Goal: Transaction & Acquisition: Register for event/course

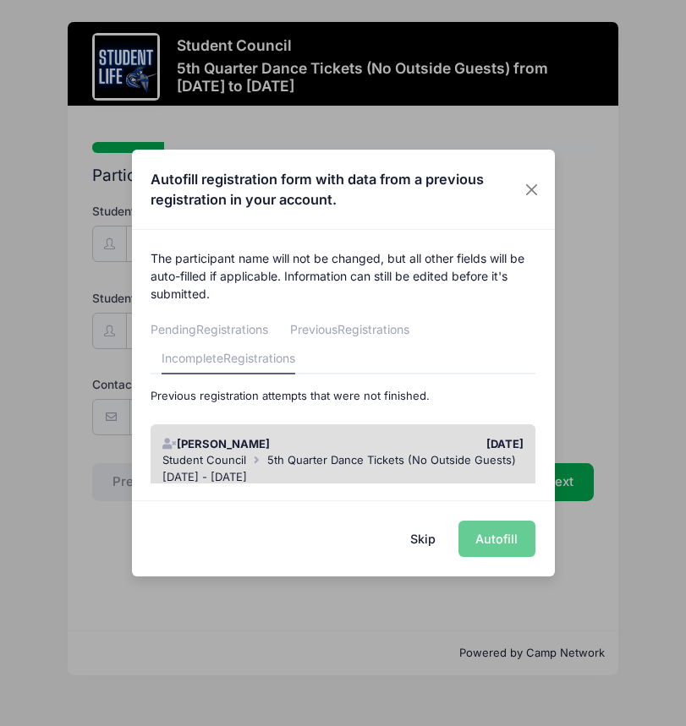
click at [434, 448] on div "09/02/2025" at bounding box center [437, 444] width 189 height 17
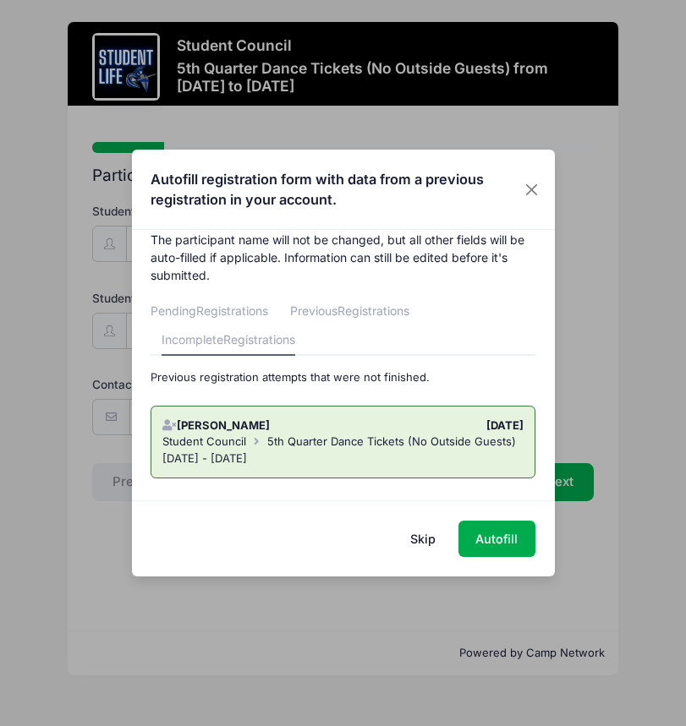
scroll to position [38, 0]
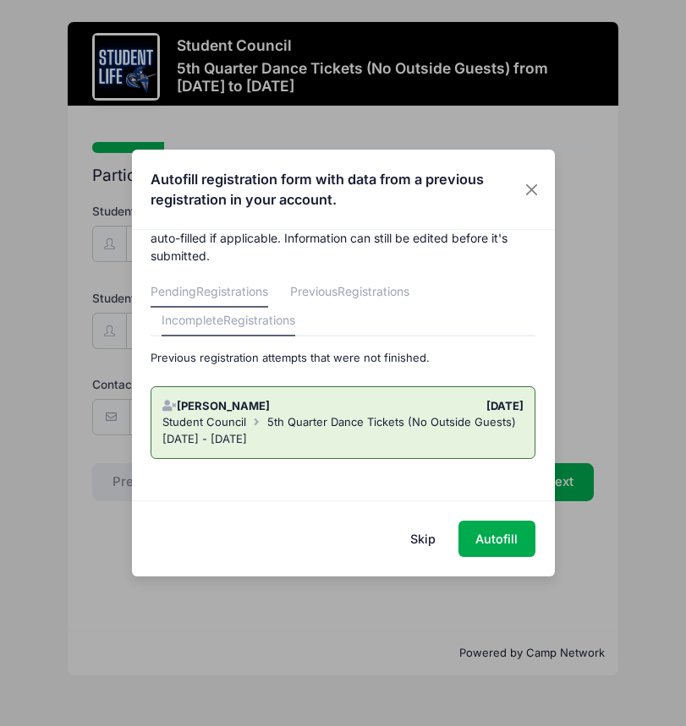
click at [236, 294] on span "Registrations" at bounding box center [232, 291] width 72 height 14
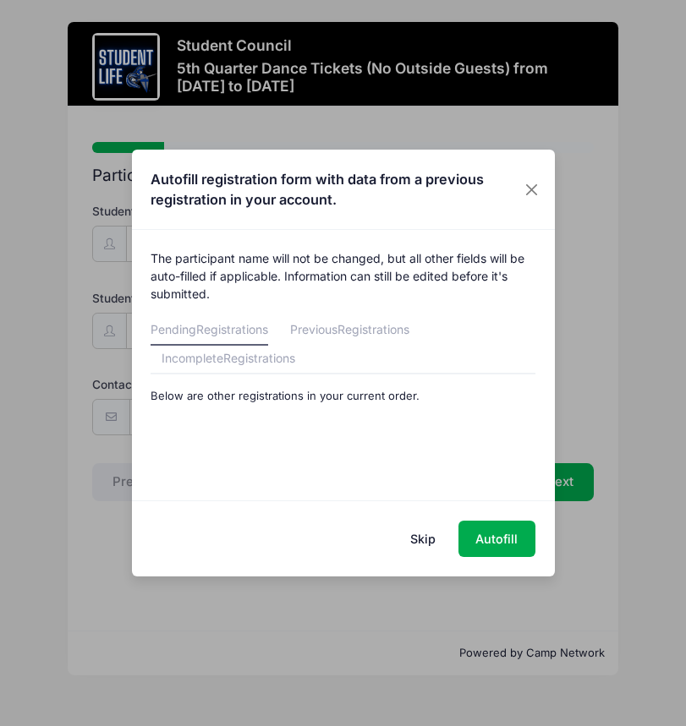
scroll to position [0, 0]
click at [384, 333] on span "Registrations" at bounding box center [373, 329] width 72 height 14
click at [269, 357] on span "Registrations" at bounding box center [259, 358] width 72 height 14
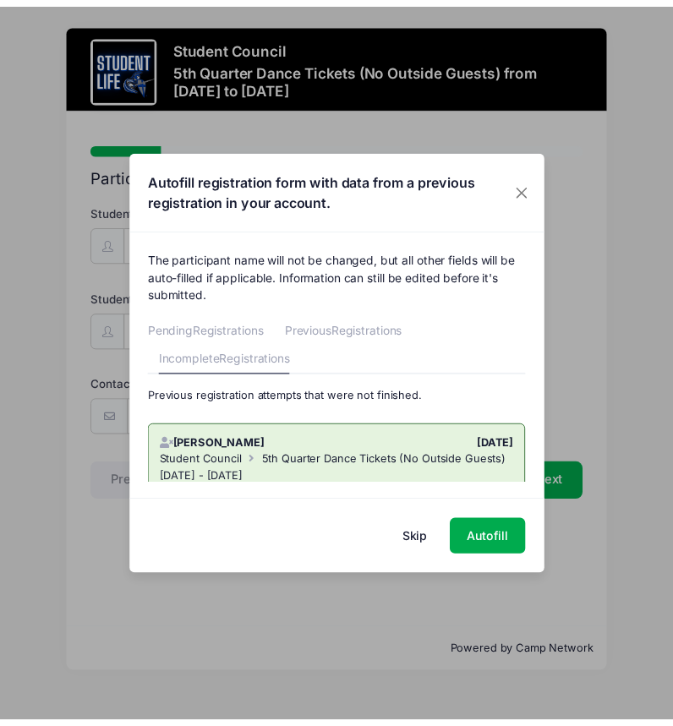
scroll to position [38, 0]
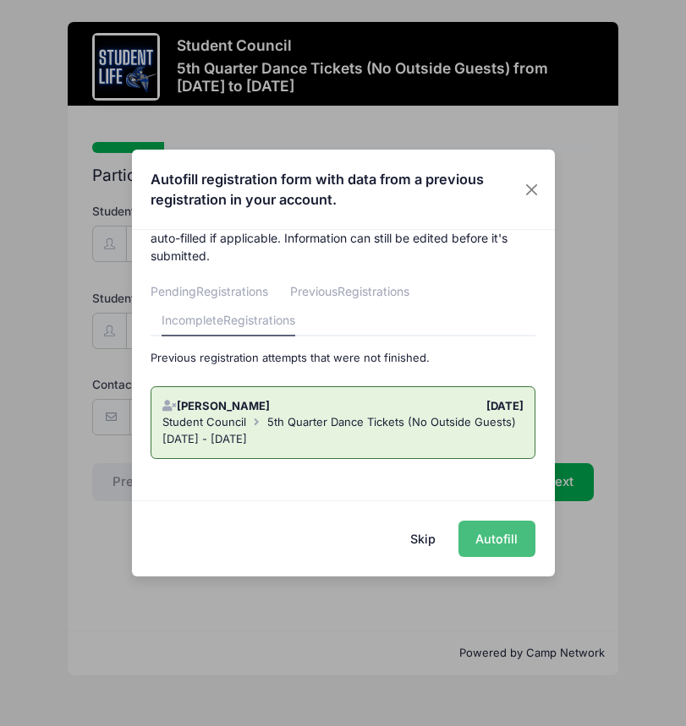
click at [495, 539] on button "Autofill" at bounding box center [496, 539] width 77 height 36
type input "[EMAIL_ADDRESS][DOMAIN_NAME]"
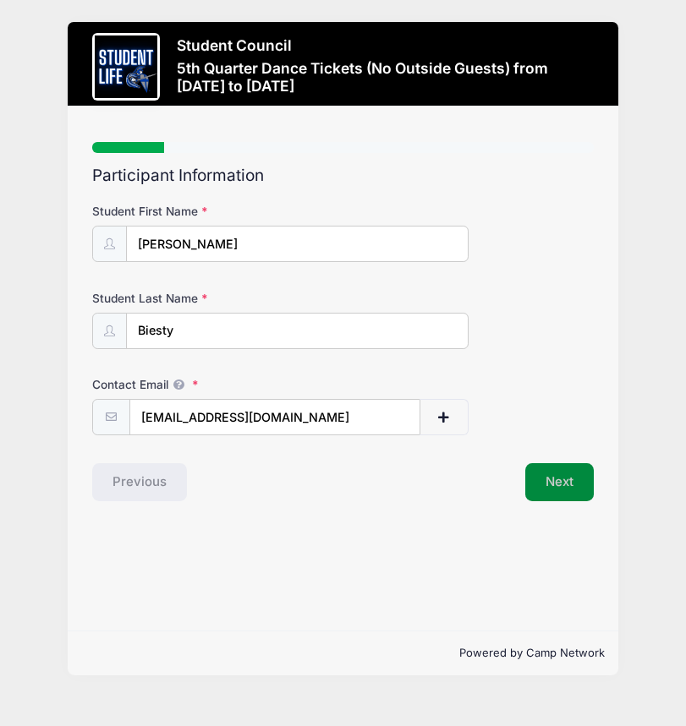
click at [554, 475] on button "Next" at bounding box center [559, 482] width 68 height 39
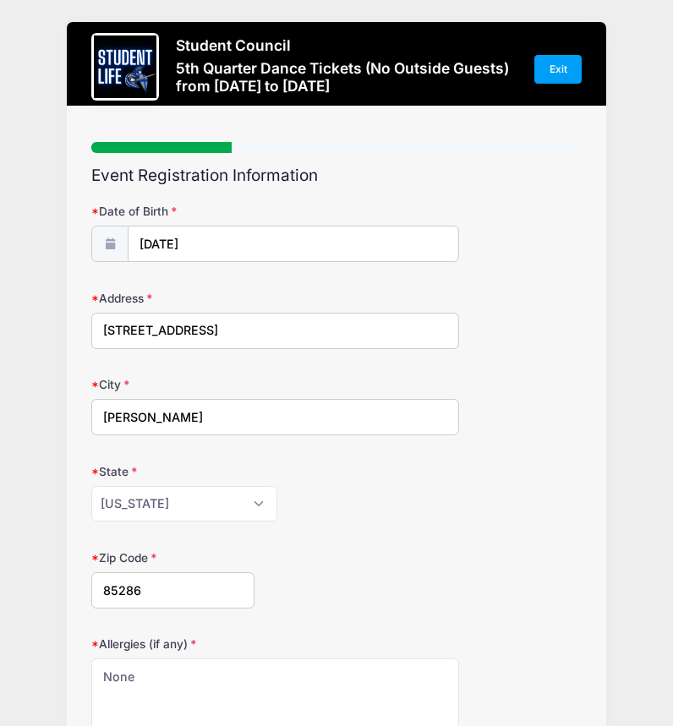
drag, startPoint x: 116, startPoint y: 328, endPoint x: 127, endPoint y: 332, distance: 11.8
click at [117, 329] on input "971 E Wildhorse Dr." at bounding box center [275, 331] width 368 height 36
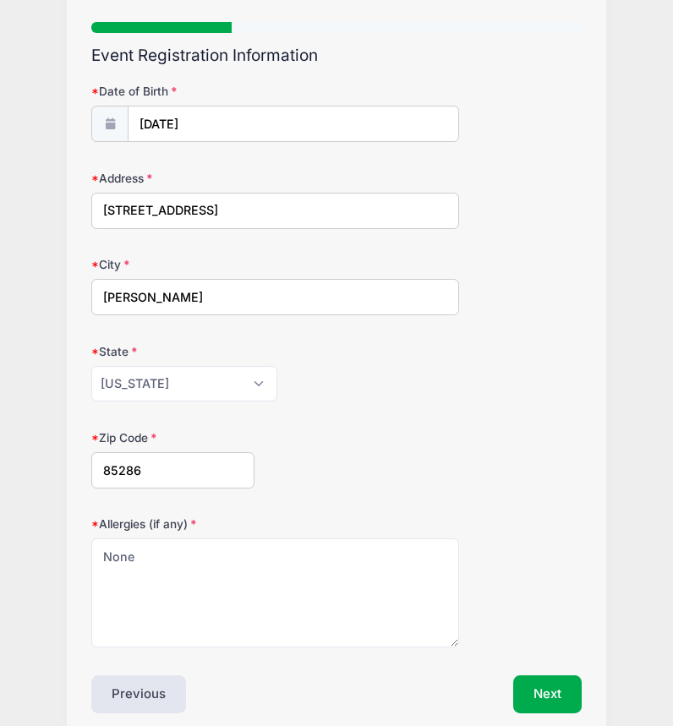
scroll to position [192, 0]
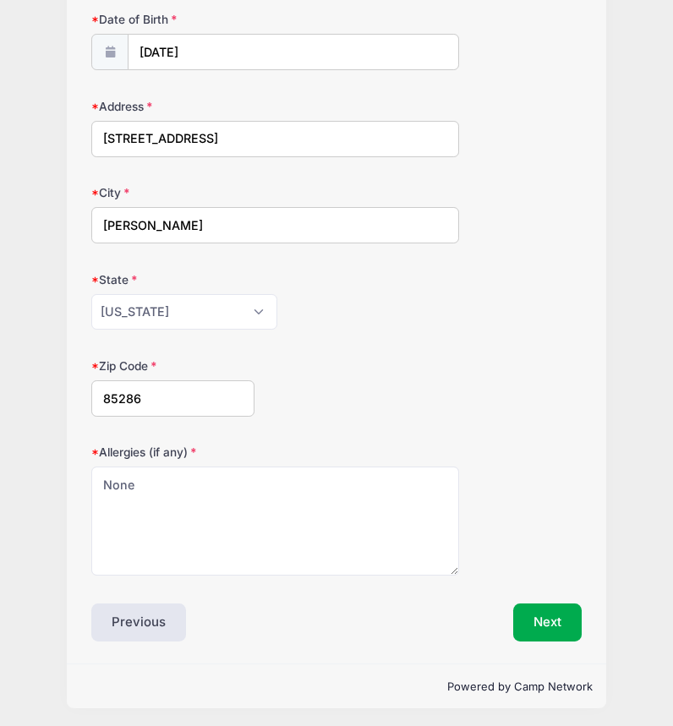
type input "961 E Wildhorse Dr."
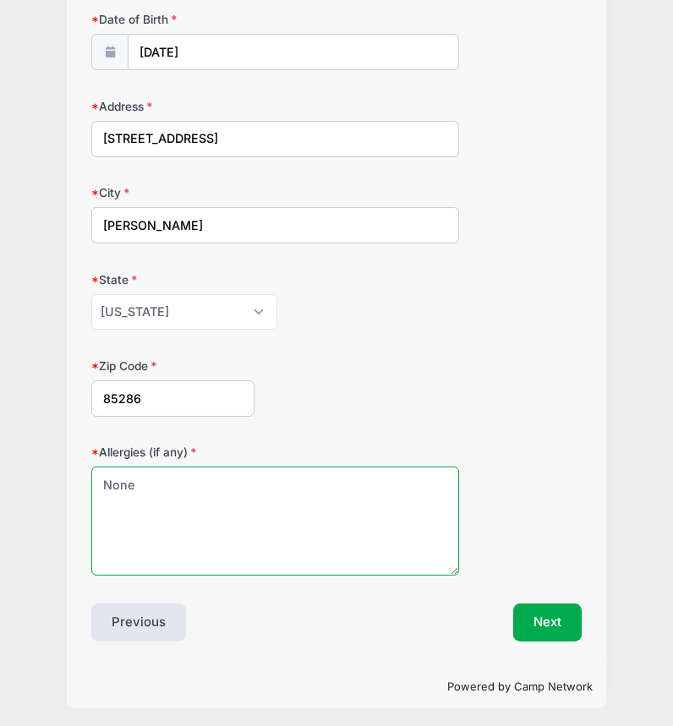
click at [277, 511] on textarea "None" at bounding box center [275, 521] width 368 height 109
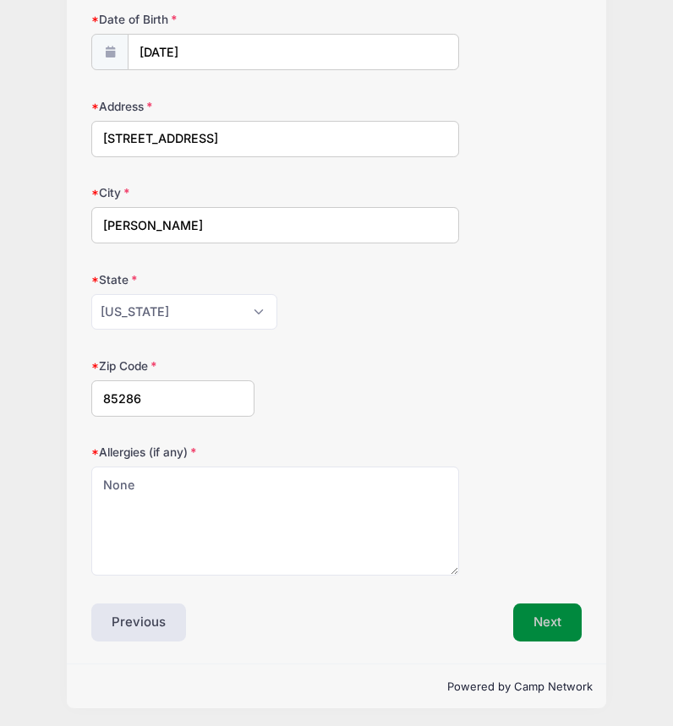
click at [550, 628] on button "Next" at bounding box center [547, 623] width 68 height 39
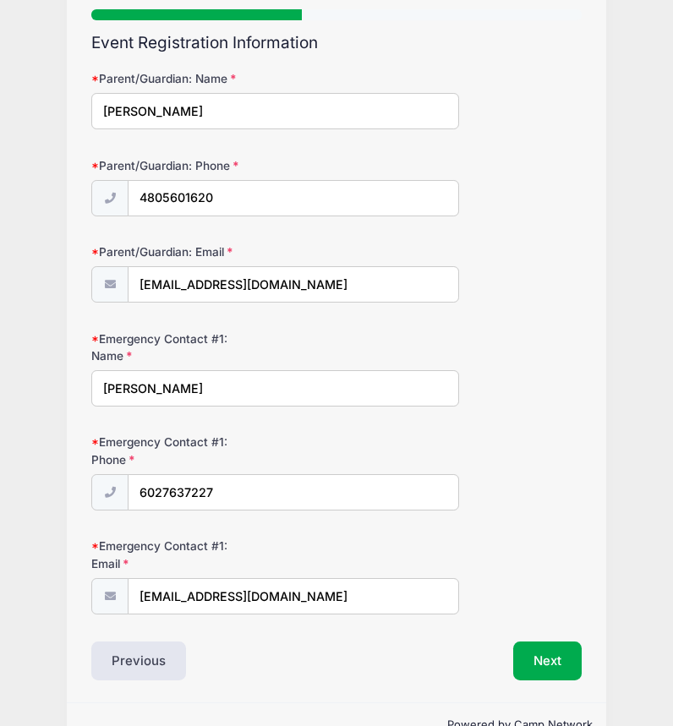
scroll to position [171, 0]
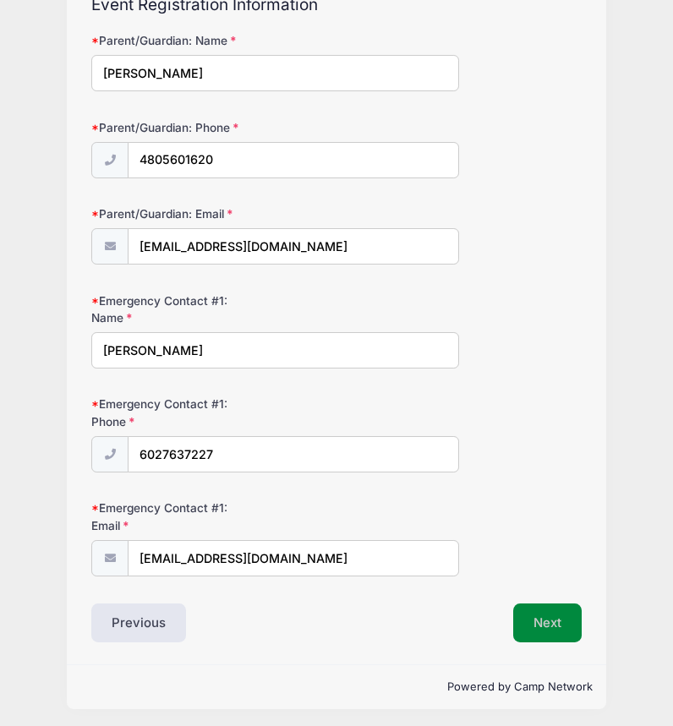
click at [548, 620] on button "Next" at bounding box center [547, 623] width 68 height 39
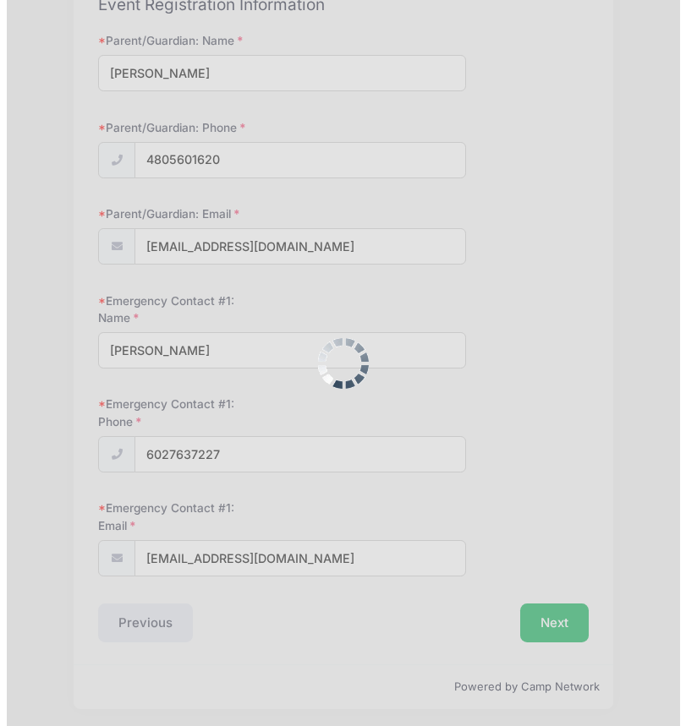
scroll to position [0, 0]
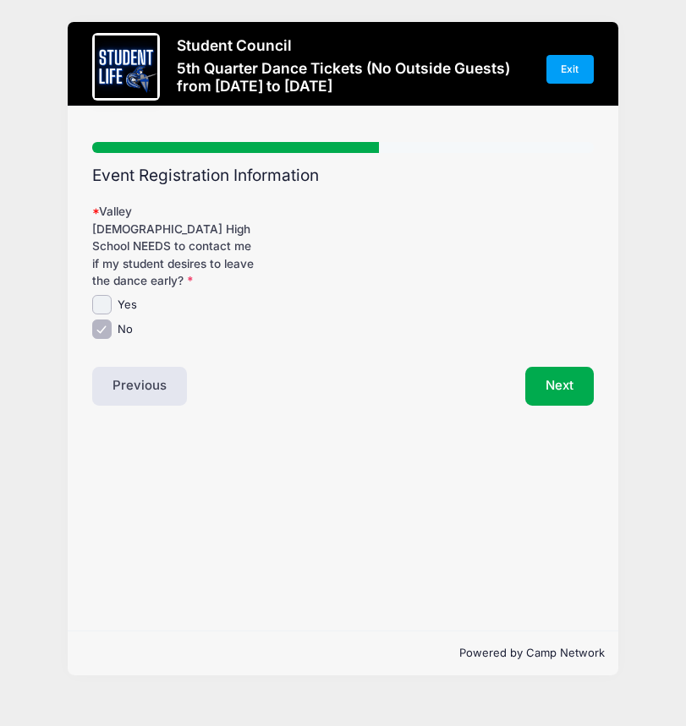
click at [102, 295] on input "Yes" at bounding box center [101, 304] width 19 height 19
checkbox input "true"
click at [101, 320] on input "No" at bounding box center [101, 329] width 19 height 19
click at [106, 320] on input "No" at bounding box center [101, 329] width 19 height 19
checkbox input "true"
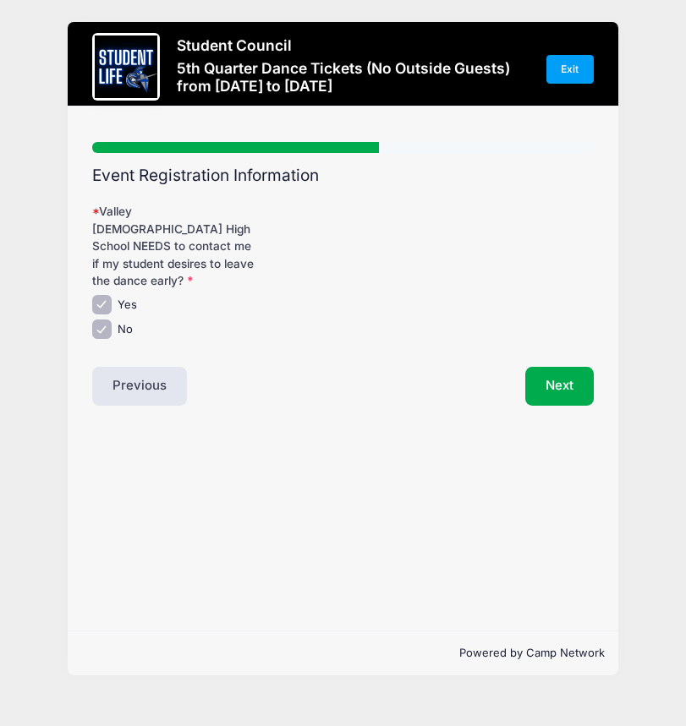
drag, startPoint x: 102, startPoint y: 284, endPoint x: 113, endPoint y: 288, distance: 11.8
click at [103, 295] on input "Yes" at bounding box center [101, 304] width 19 height 19
checkbox input "false"
click at [559, 371] on button "Next" at bounding box center [559, 386] width 68 height 39
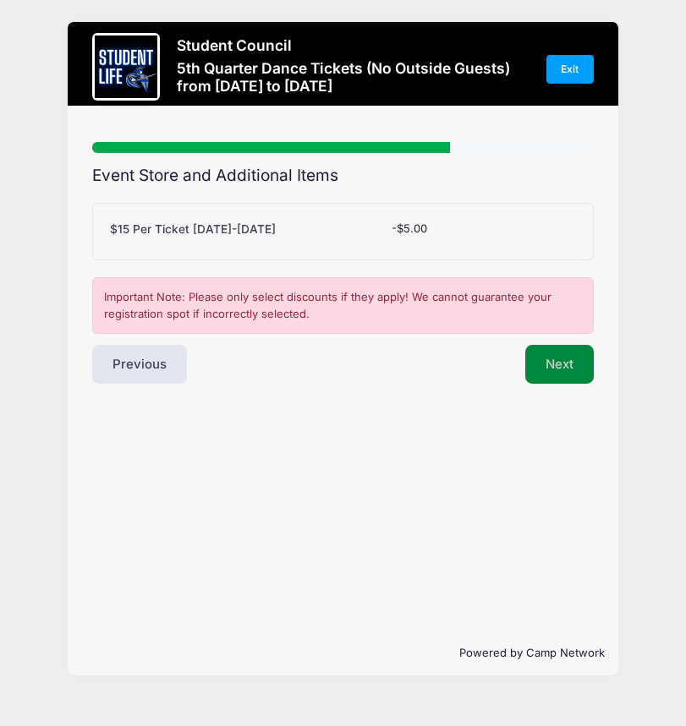
click at [571, 365] on button "Next" at bounding box center [559, 364] width 68 height 39
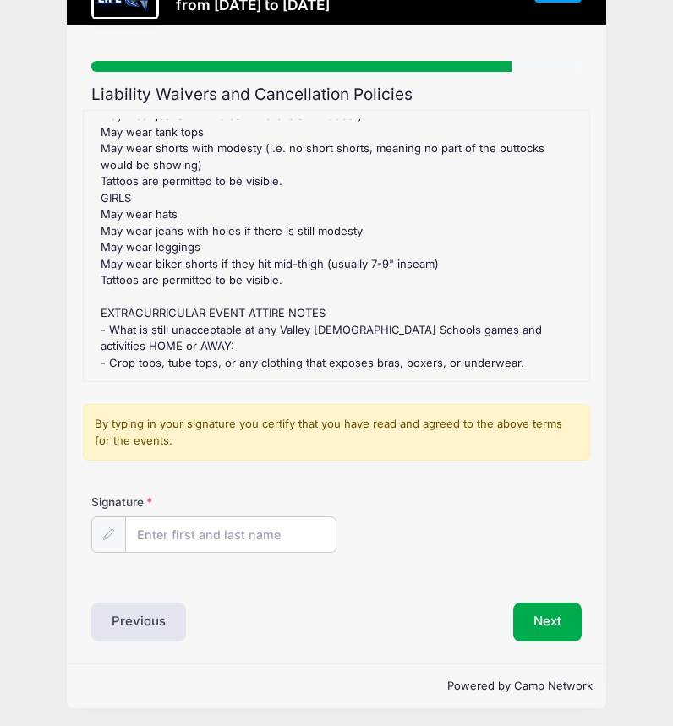
scroll to position [82, 0]
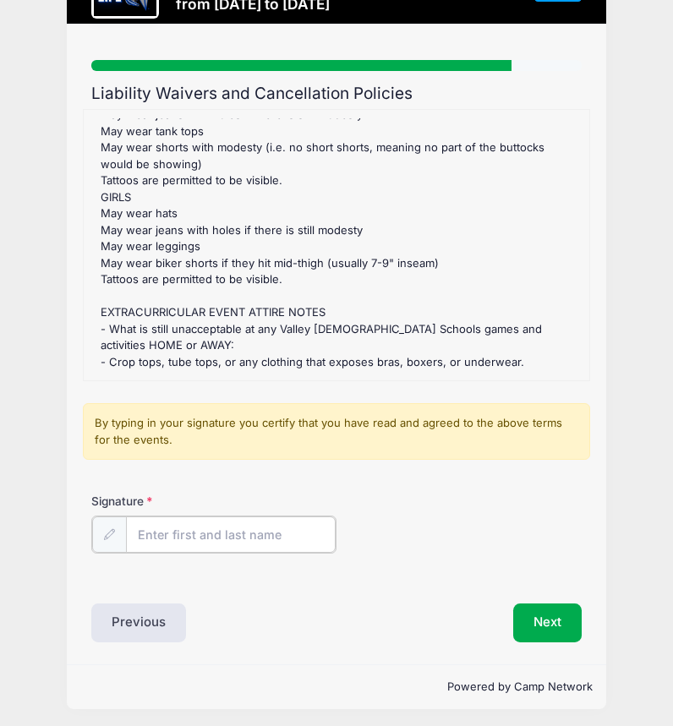
click at [167, 531] on input "Signature" at bounding box center [231, 535] width 210 height 36
type input "Christal Biesty"
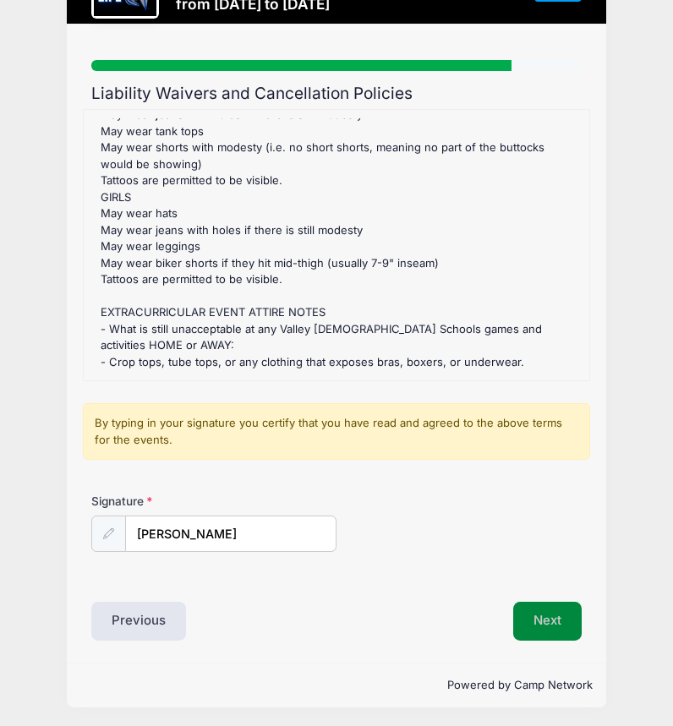
click at [551, 616] on button "Next" at bounding box center [547, 621] width 68 height 39
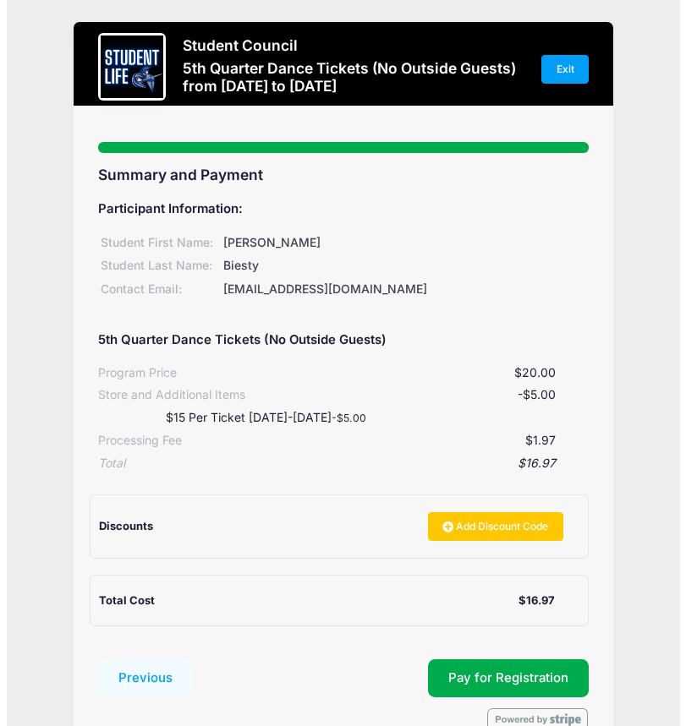
scroll to position [83, 0]
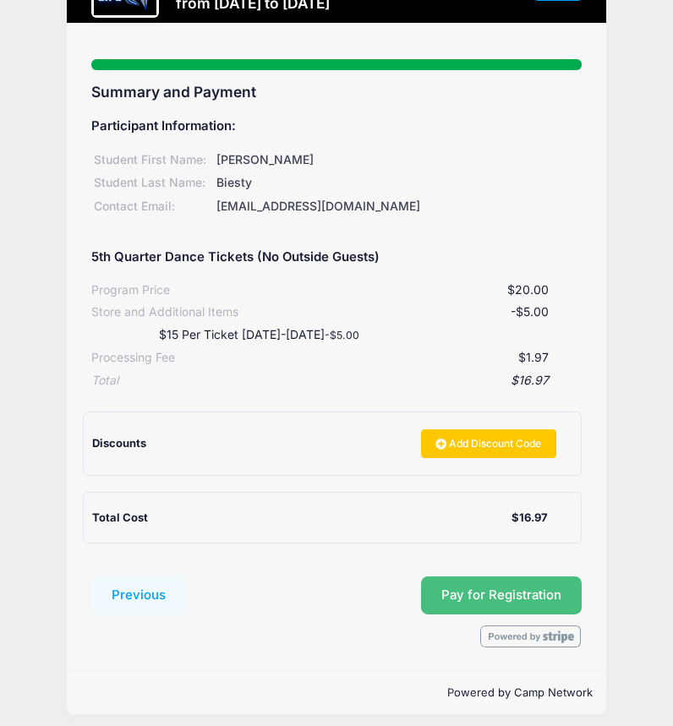
click at [517, 594] on button "Pay for Registration" at bounding box center [501, 596] width 161 height 39
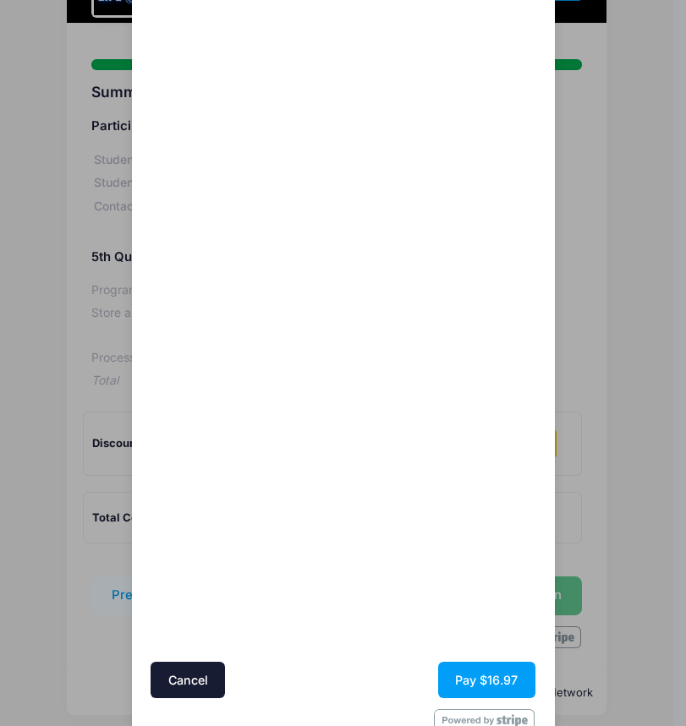
scroll to position [206, 0]
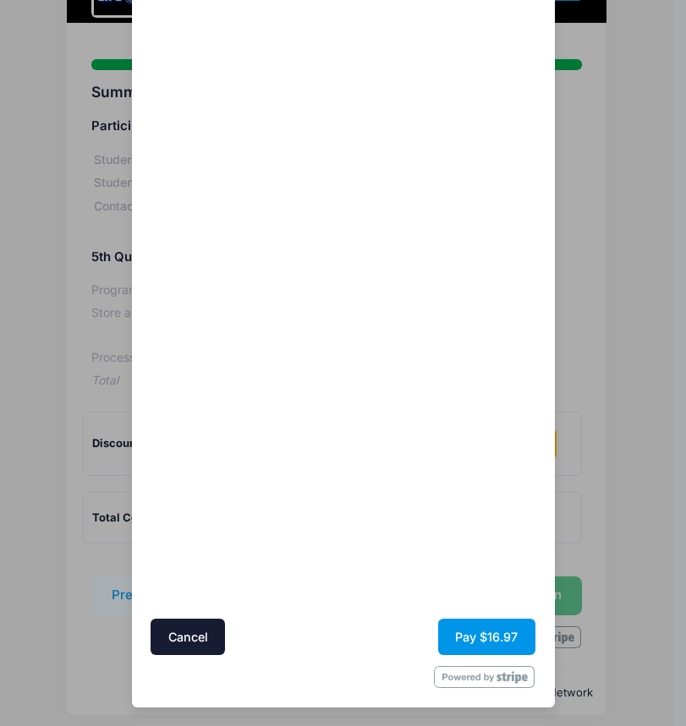
click at [493, 635] on button "Pay $16.97" at bounding box center [486, 637] width 97 height 36
